Goal: Information Seeking & Learning: Learn about a topic

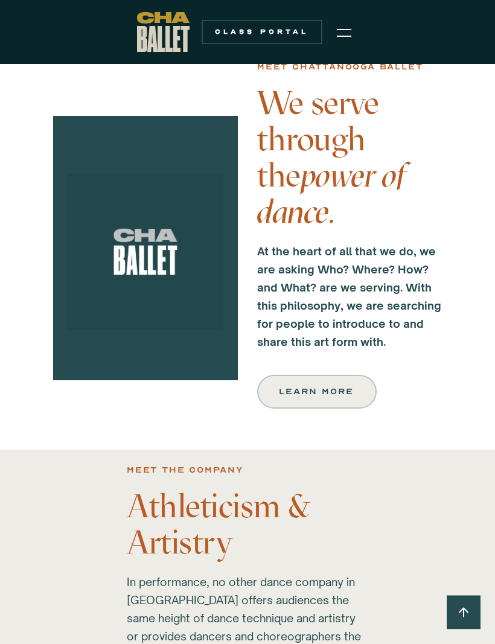
scroll to position [319, 0]
click at [342, 395] on div "Learn more" at bounding box center [317, 392] width 74 height 14
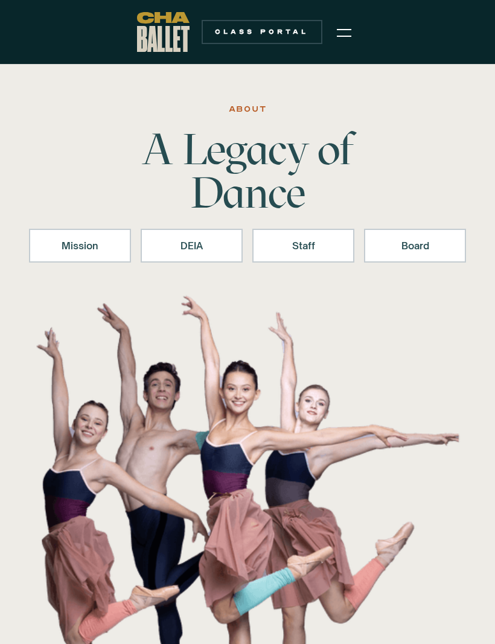
click at [72, 242] on div "Mission" at bounding box center [80, 245] width 71 height 14
click at [342, 31] on img "menu" at bounding box center [344, 32] width 14 height 14
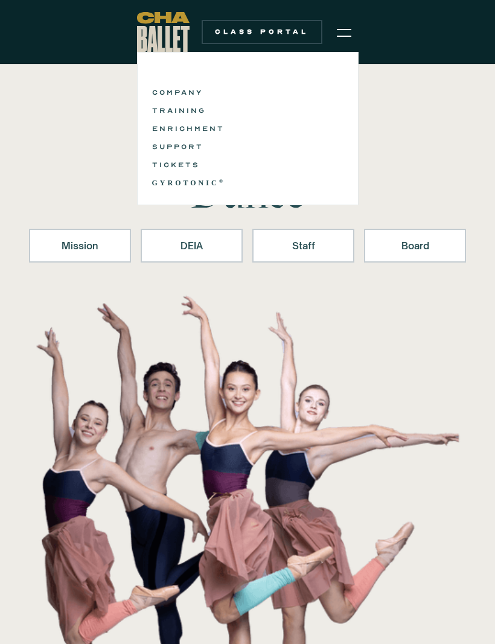
click at [178, 86] on link "COMPANY" at bounding box center [247, 92] width 191 height 14
click at [171, 163] on link "TICKETS" at bounding box center [247, 165] width 191 height 14
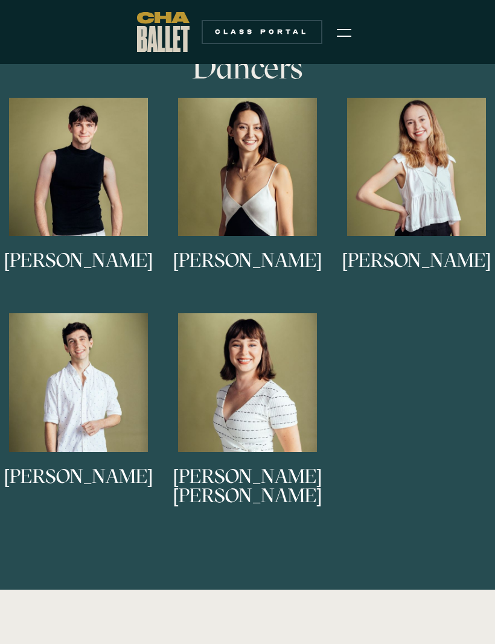
scroll to position [727, 0]
click at [82, 263] on h3 "Eli Diersing" at bounding box center [78, 271] width 149 height 40
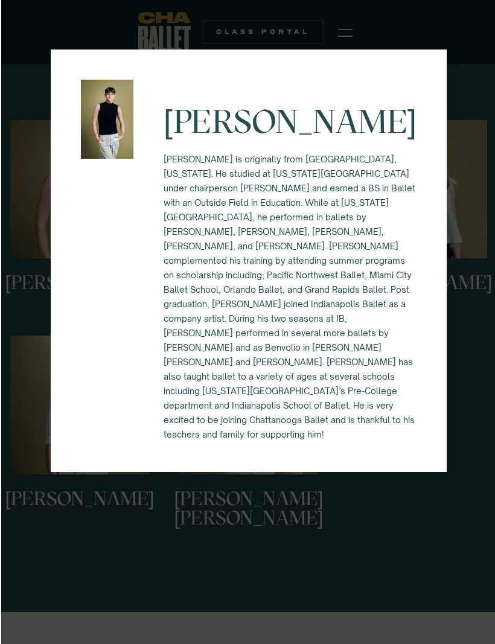
scroll to position [706, 0]
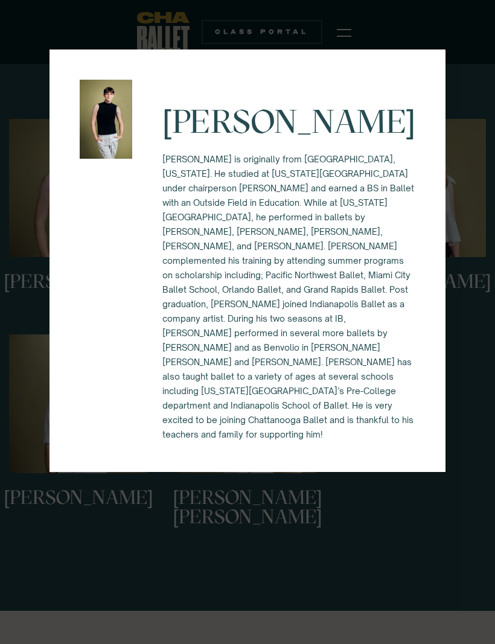
click at [18, 163] on div "Eli Diersing Eli Diersing is originally from Bloomington, Indiana. He studied a…" at bounding box center [247, 322] width 495 height 644
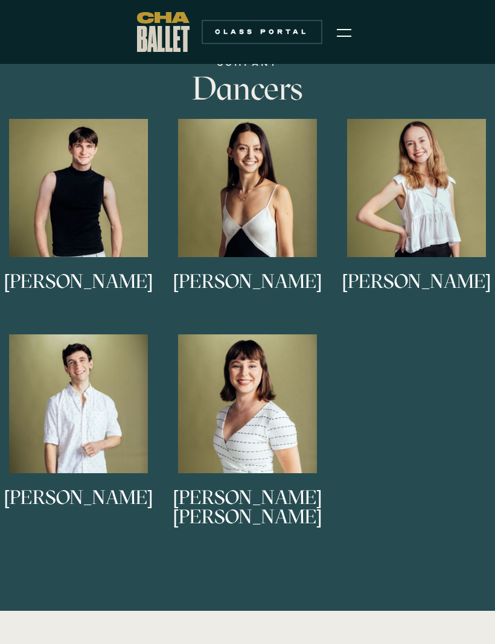
click at [0, 0] on img at bounding box center [0, 0] width 0 height 0
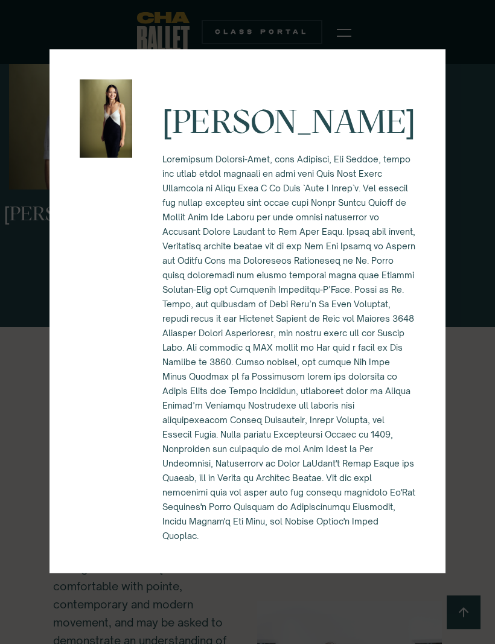
scroll to position [990, 0]
click at [475, 52] on div "Alessandra Ferrari-Wong" at bounding box center [247, 322] width 495 height 644
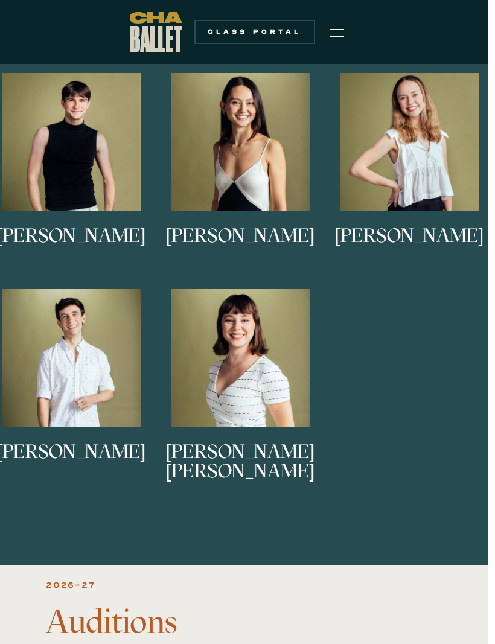
scroll to position [749, 6]
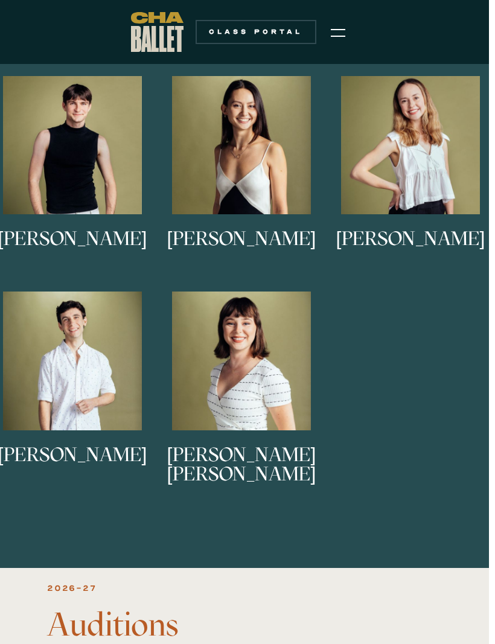
click at [0, 0] on img at bounding box center [0, 0] width 0 height 0
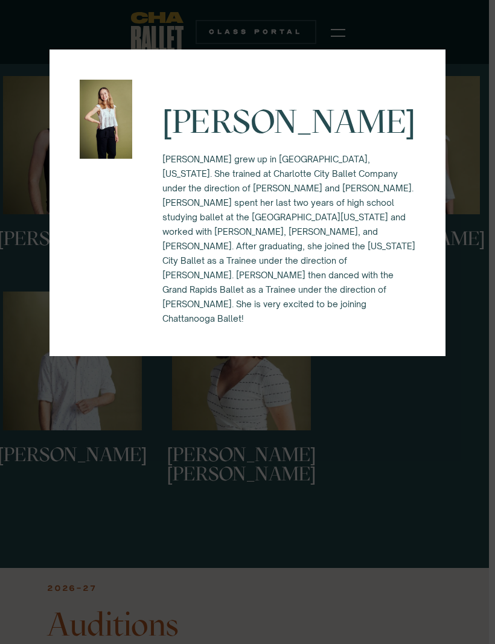
click at [461, 289] on div "Keira Holland Keira grew up in Waxhaw, North Carolina. She trained at Charlotte…" at bounding box center [247, 322] width 495 height 644
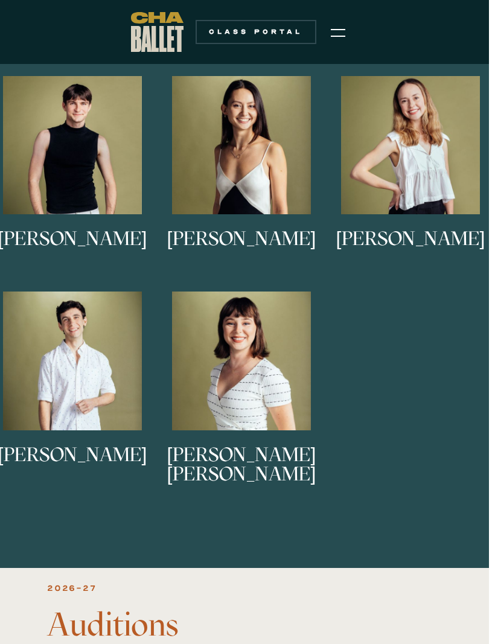
click at [0, 0] on img at bounding box center [0, 0] width 0 height 0
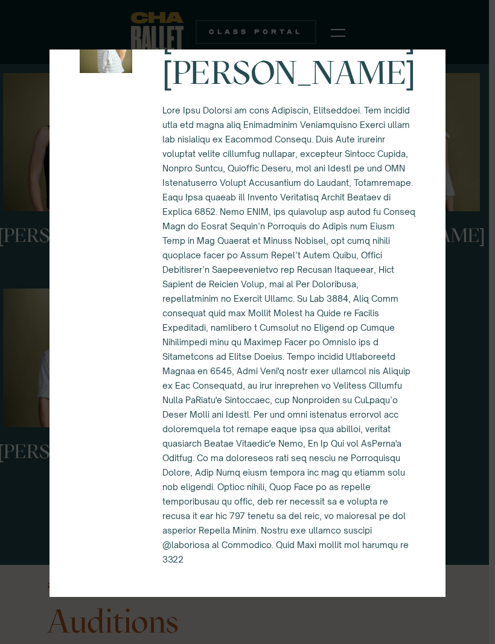
scroll to position [393, 0]
click at [466, 313] on div "Mary Kate Shearer" at bounding box center [247, 322] width 495 height 644
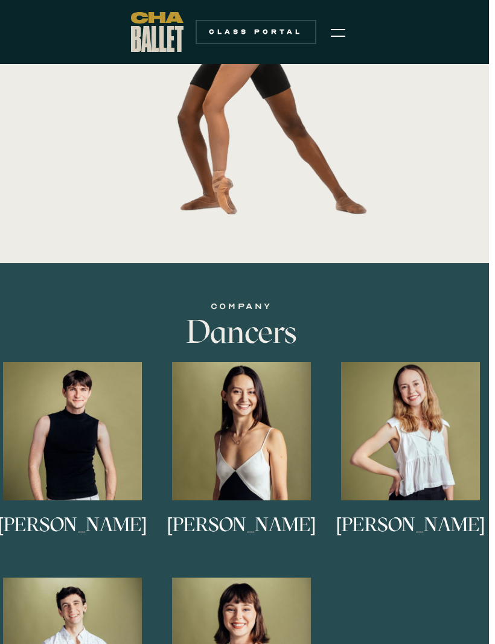
scroll to position [438, 6]
